Goal: Task Accomplishment & Management: Use online tool/utility

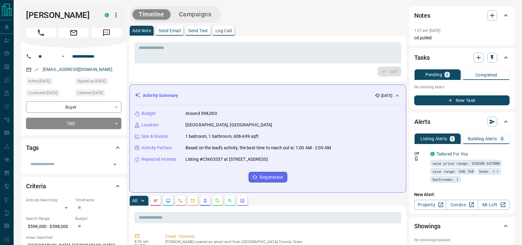
click at [47, 39] on div "[PERSON_NAME]" at bounding box center [73, 27] width 105 height 42
click at [47, 34] on button "Call" at bounding box center [41, 33] width 30 height 10
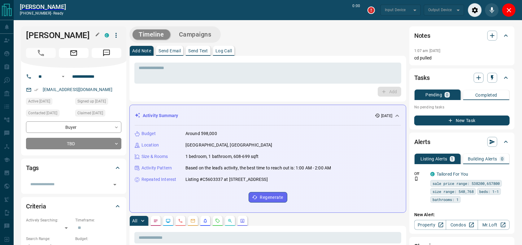
type input "*******"
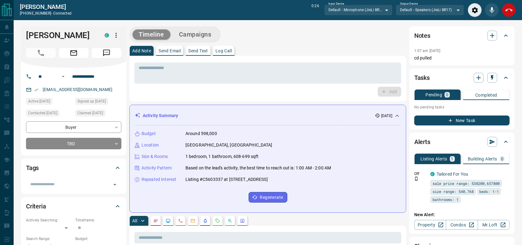
drag, startPoint x: 501, startPoint y: 6, endPoint x: 506, endPoint y: 7, distance: 5.0
click at [503, 6] on div at bounding box center [492, 10] width 48 height 14
click at [506, 7] on icon "End Call" at bounding box center [509, 10] width 7 height 7
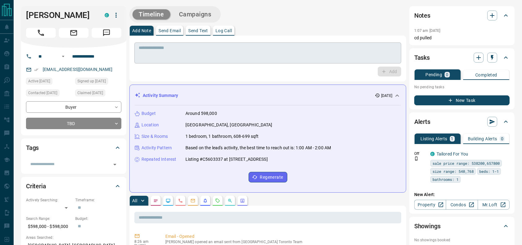
click at [279, 50] on textarea at bounding box center [268, 53] width 258 height 16
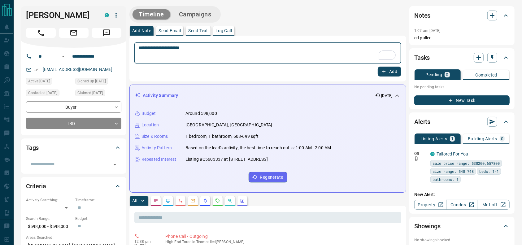
type textarea "**********"
click at [384, 67] on button "Add" at bounding box center [390, 72] width 24 height 10
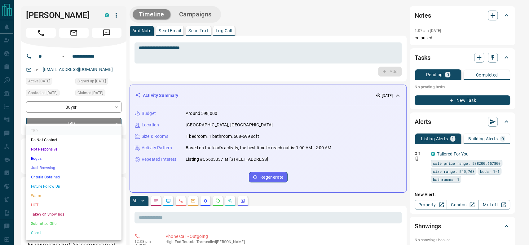
click at [60, 175] on li "Criteria Obtained" at bounding box center [73, 177] width 95 height 9
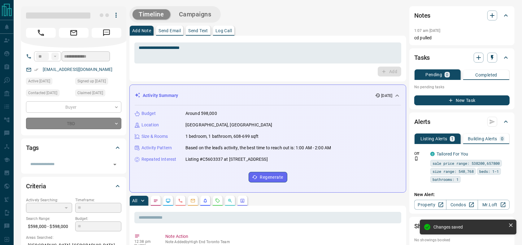
type input "*"
